Goal: Task Accomplishment & Management: Manage account settings

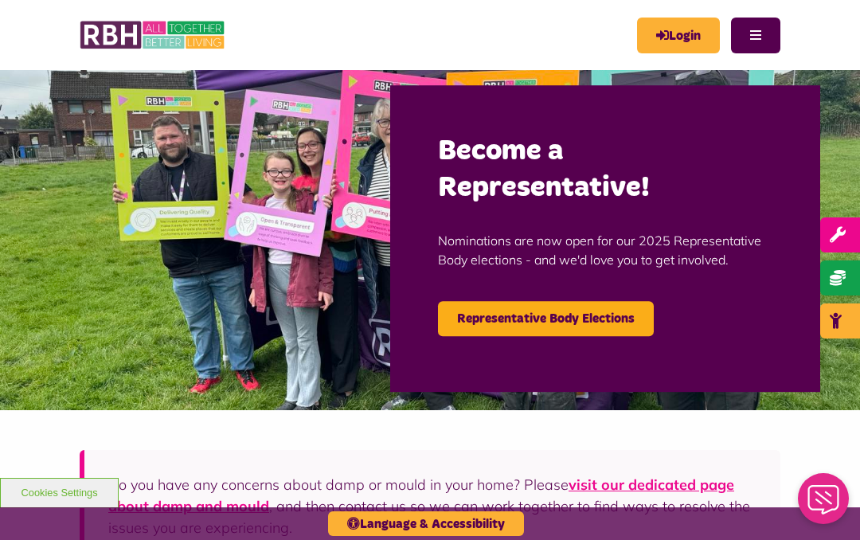
click at [690, 35] on link "Login" at bounding box center [678, 36] width 83 height 36
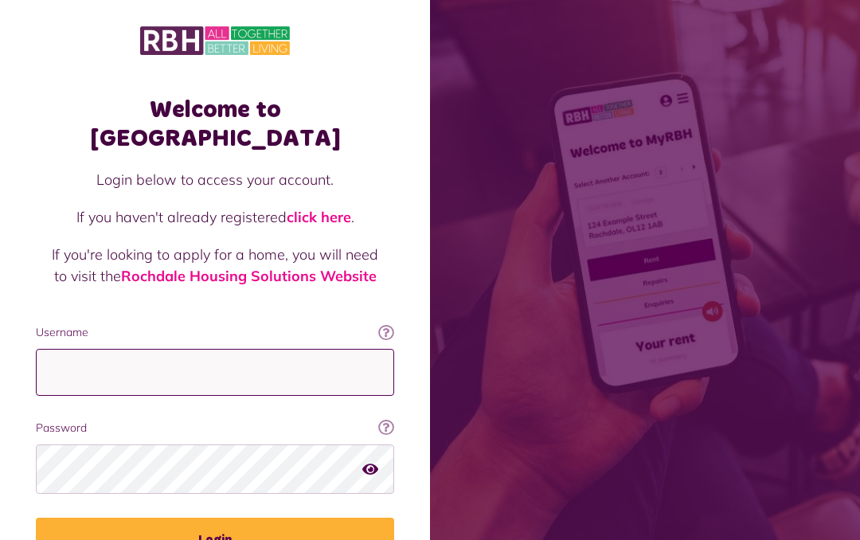
click at [257, 349] on input "Username" at bounding box center [215, 372] width 358 height 47
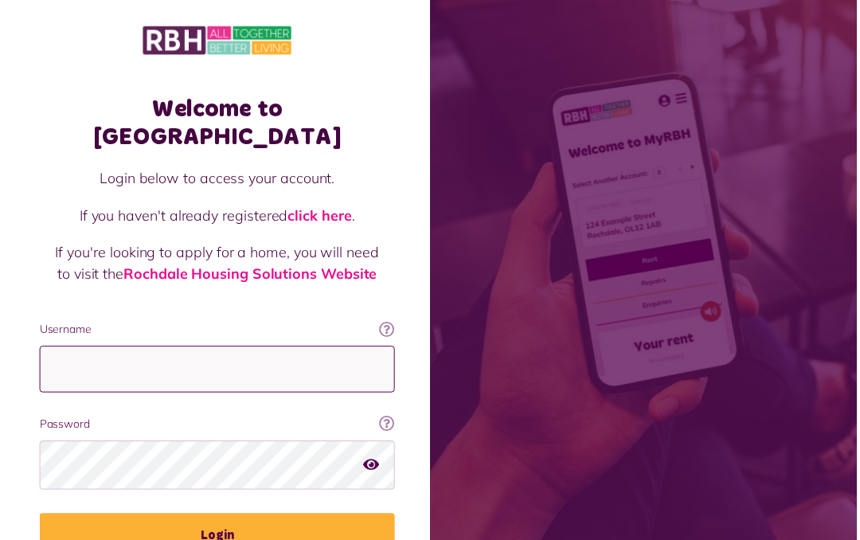
scroll to position [77, 0]
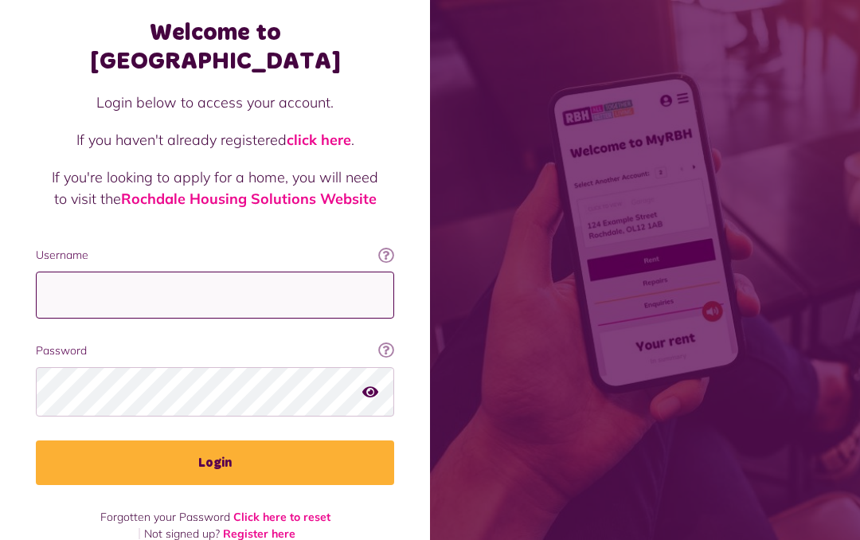
type input "**********"
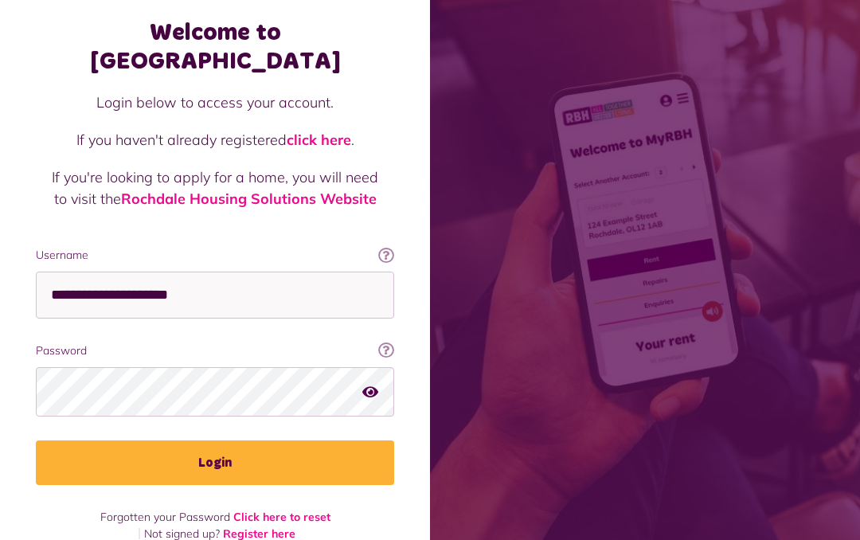
click at [306, 440] on button "Login" at bounding box center [215, 462] width 358 height 45
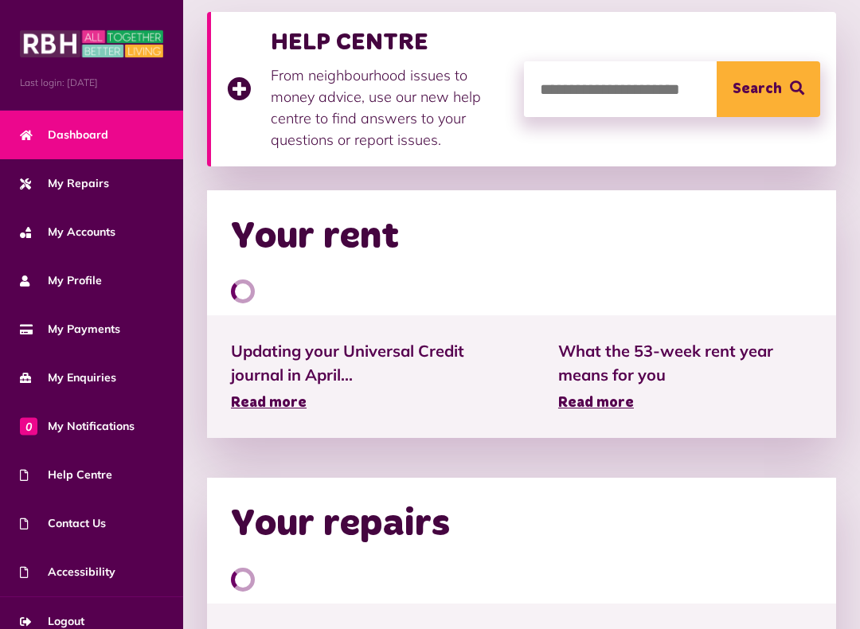
scroll to position [342, 0]
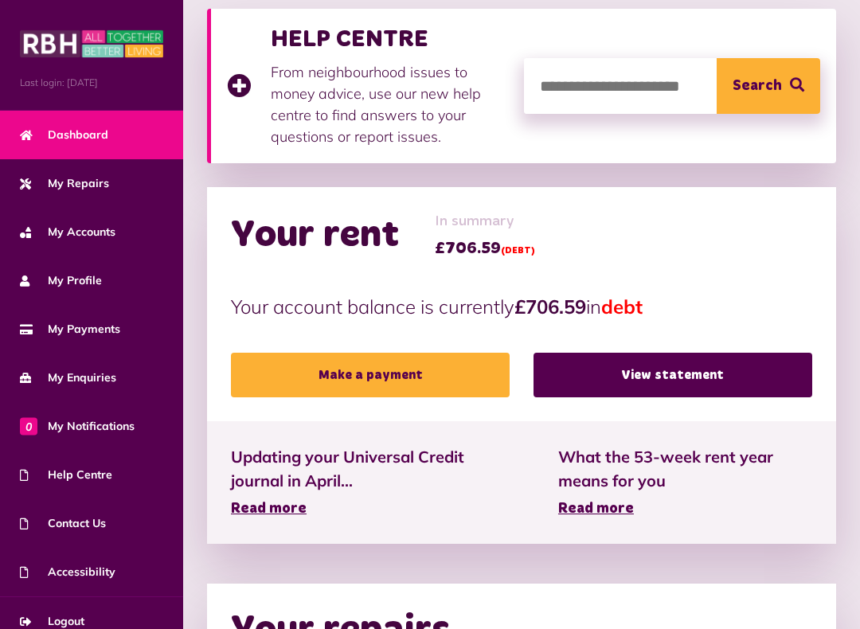
click at [662, 364] on link "View statement" at bounding box center [673, 375] width 279 height 45
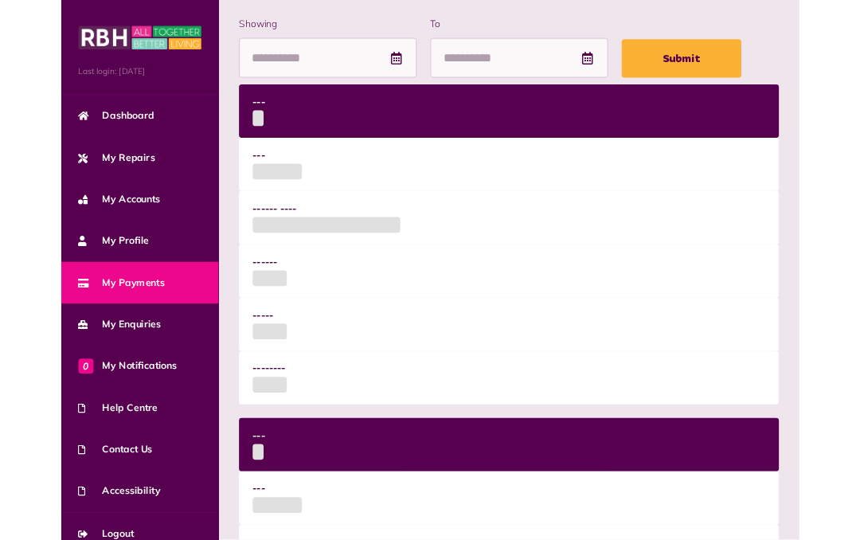
scroll to position [373, 0]
